Goal: Task Accomplishment & Management: Use online tool/utility

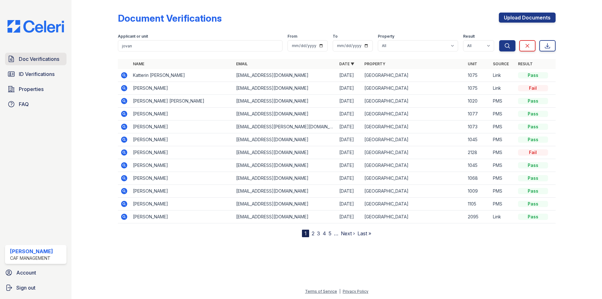
click at [35, 58] on span "Doc Verifications" at bounding box center [39, 59] width 40 height 8
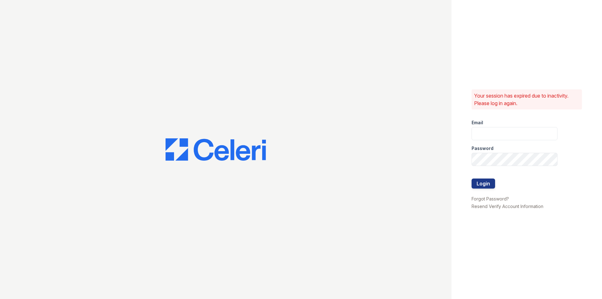
type input "[DOMAIN_NAME][EMAIL_ADDRESS][DOMAIN_NAME]"
click at [32, 77] on div at bounding box center [226, 149] width 452 height 299
click at [486, 184] on button "Login" at bounding box center [484, 184] width 24 height 10
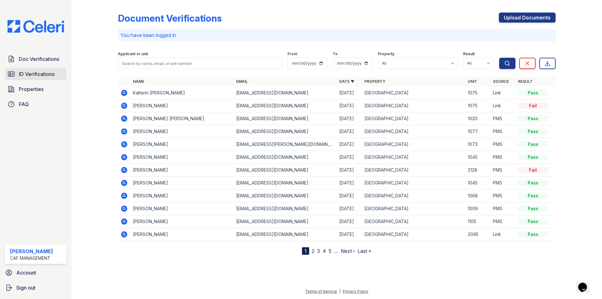
click at [23, 73] on span "ID Verifications" at bounding box center [37, 74] width 36 height 8
